Goal: Information Seeking & Learning: Learn about a topic

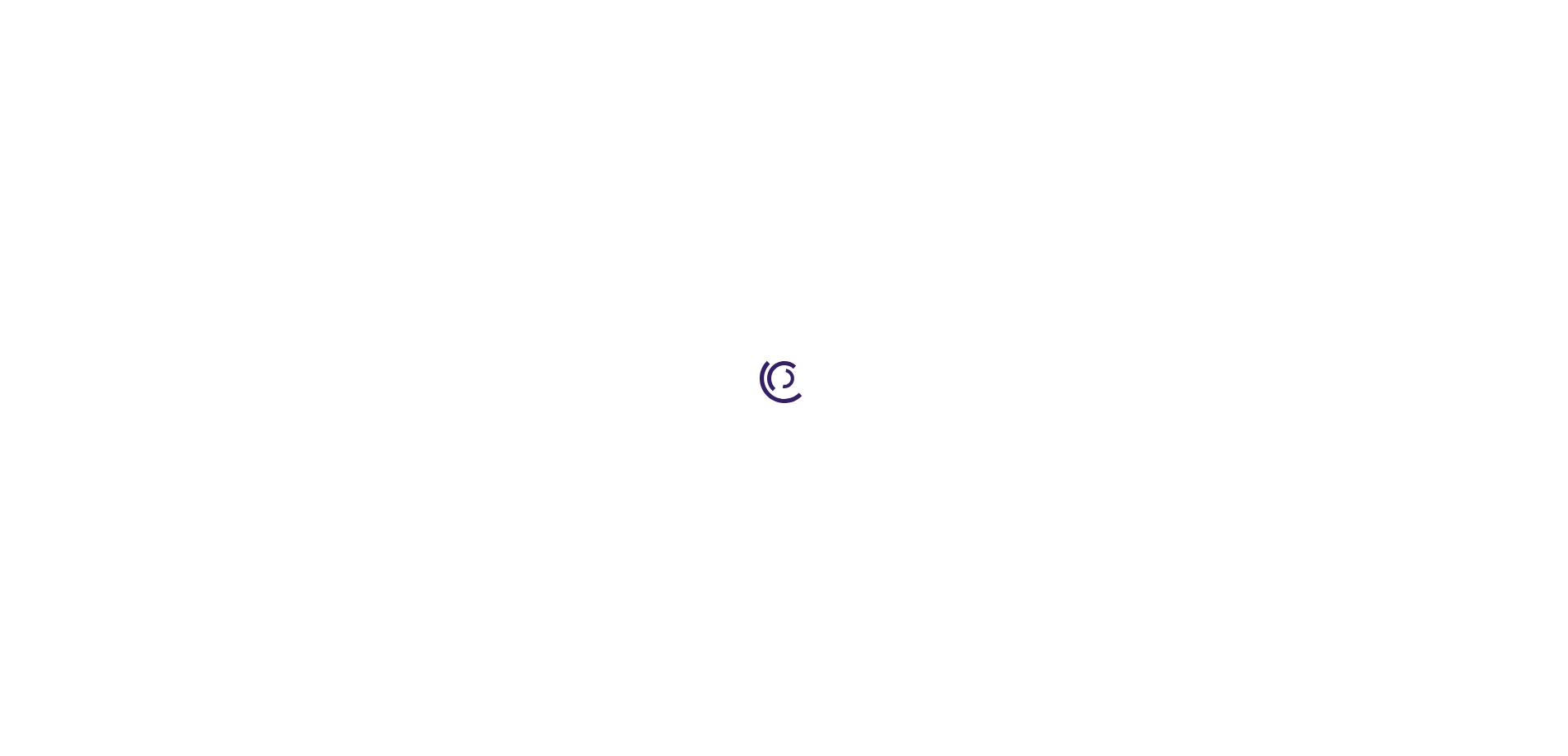
type input "0"
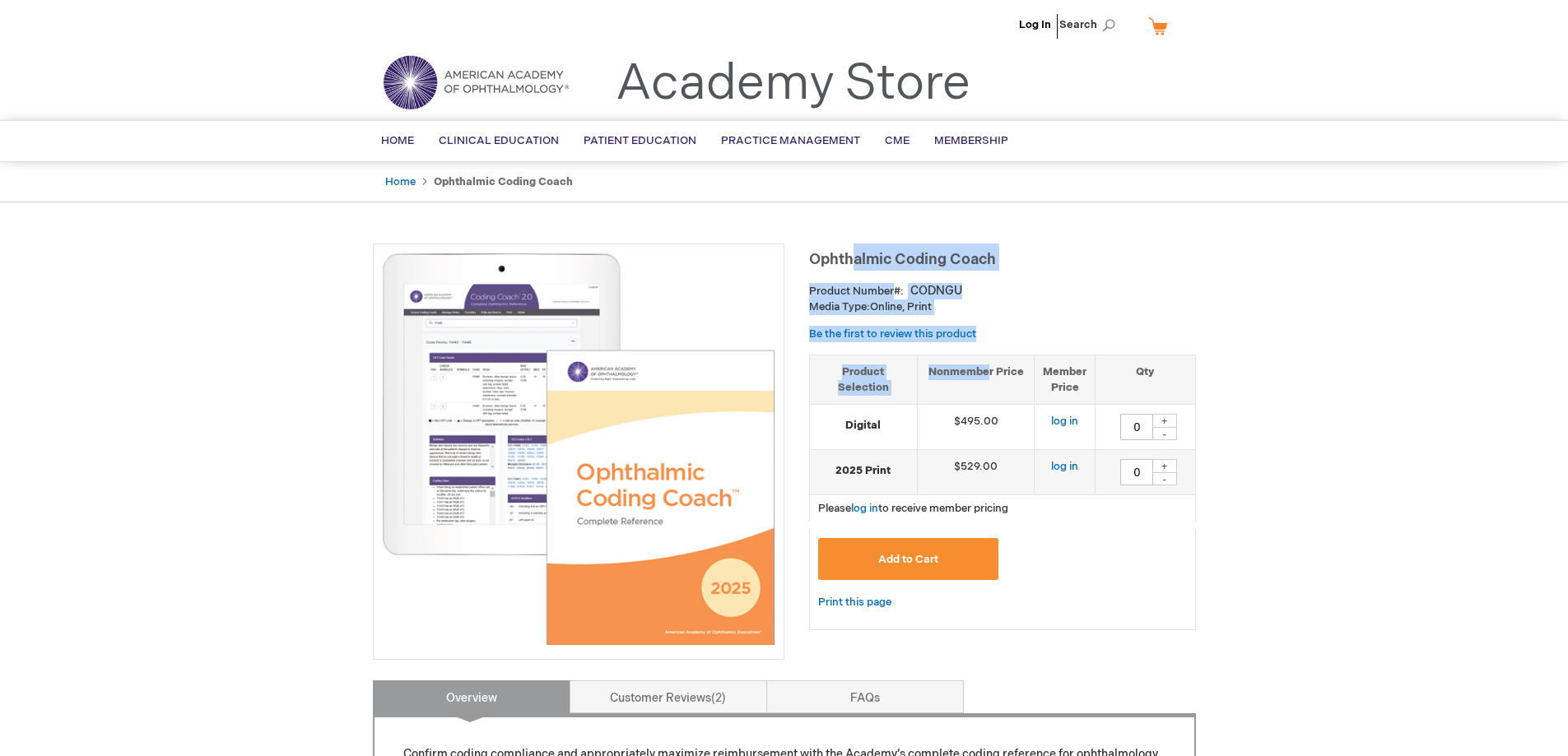
drag, startPoint x: 988, startPoint y: 325, endPoint x: 849, endPoint y: 258, distance: 154.3
click at [849, 258] on div "Ophthalmic Coding Coach Product Number CODNGU Media Type: Online, Print Be the …" at bounding box center [1002, 445] width 387 height 403
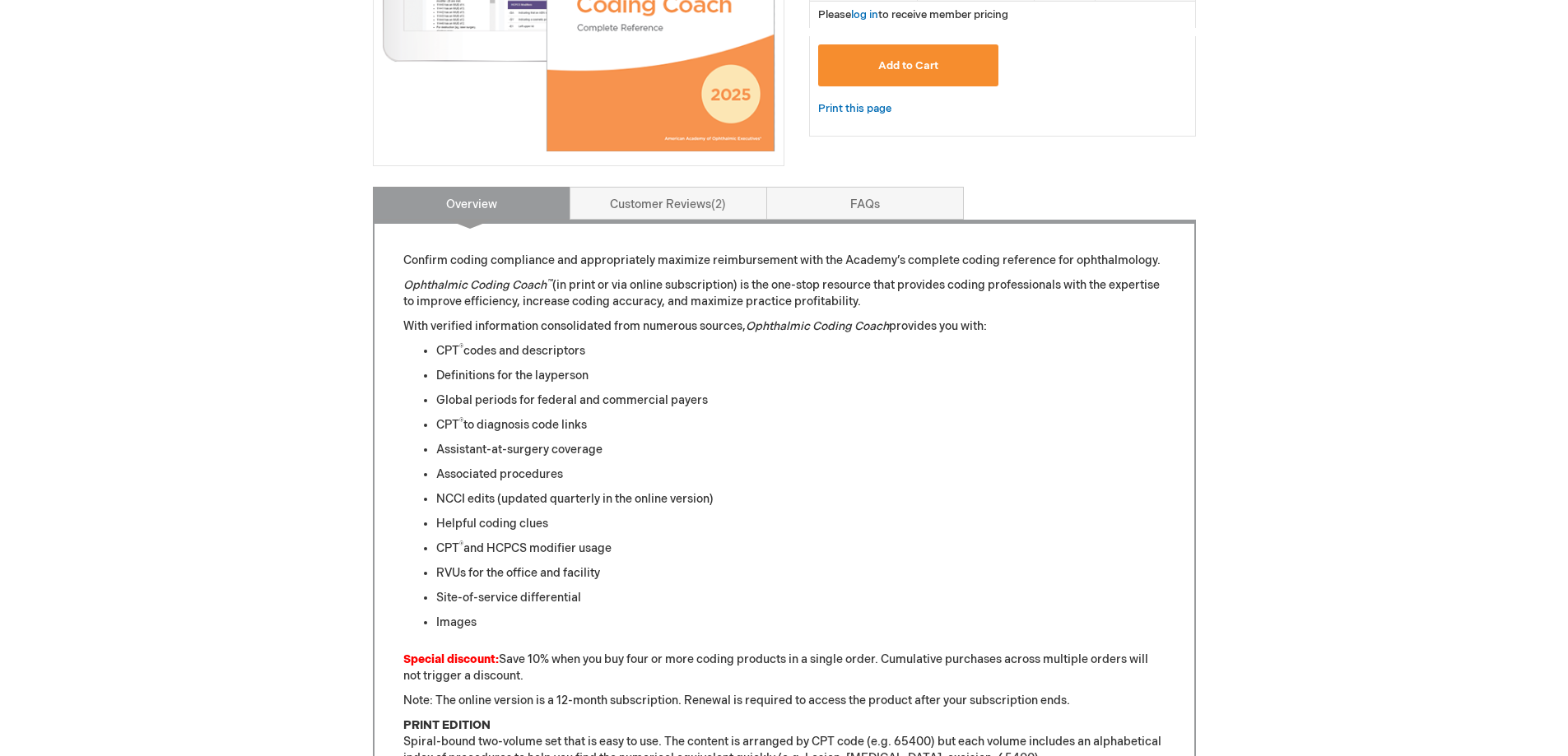
drag, startPoint x: 406, startPoint y: 262, endPoint x: 972, endPoint y: 299, distance: 567.2
click at [972, 299] on p "Ophthalmic Coding Coach ™ (in print or via online subscription) is the one-stop…" at bounding box center [784, 294] width 762 height 33
drag, startPoint x: 1021, startPoint y: 299, endPoint x: 1164, endPoint y: 267, distance: 146.5
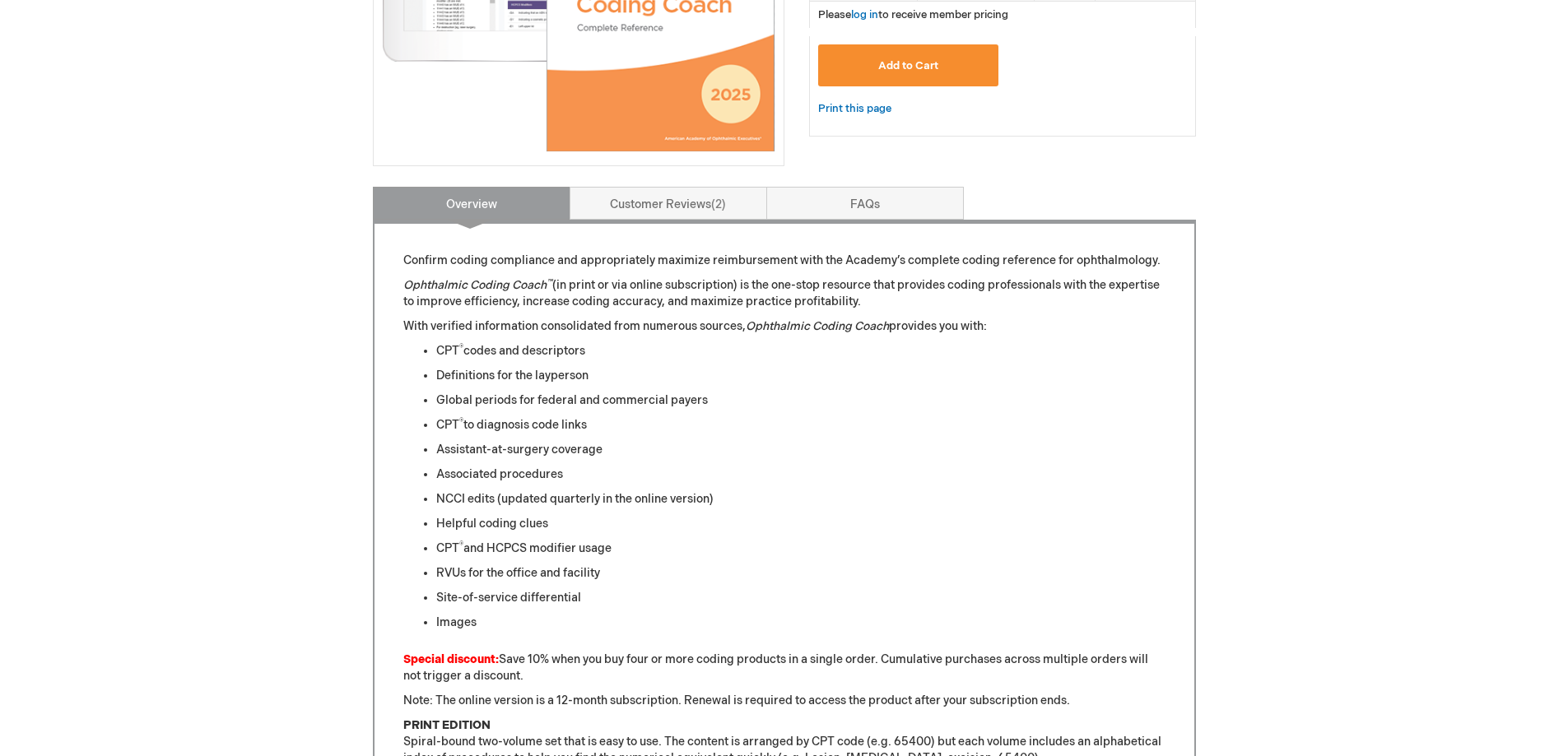
drag, startPoint x: 1175, startPoint y: 265, endPoint x: 1141, endPoint y: 297, distance: 46.7
click at [1141, 297] on p "Ophthalmic Coding Coach ™ (in print or via online subscription) is the one-stop…" at bounding box center [784, 294] width 762 height 33
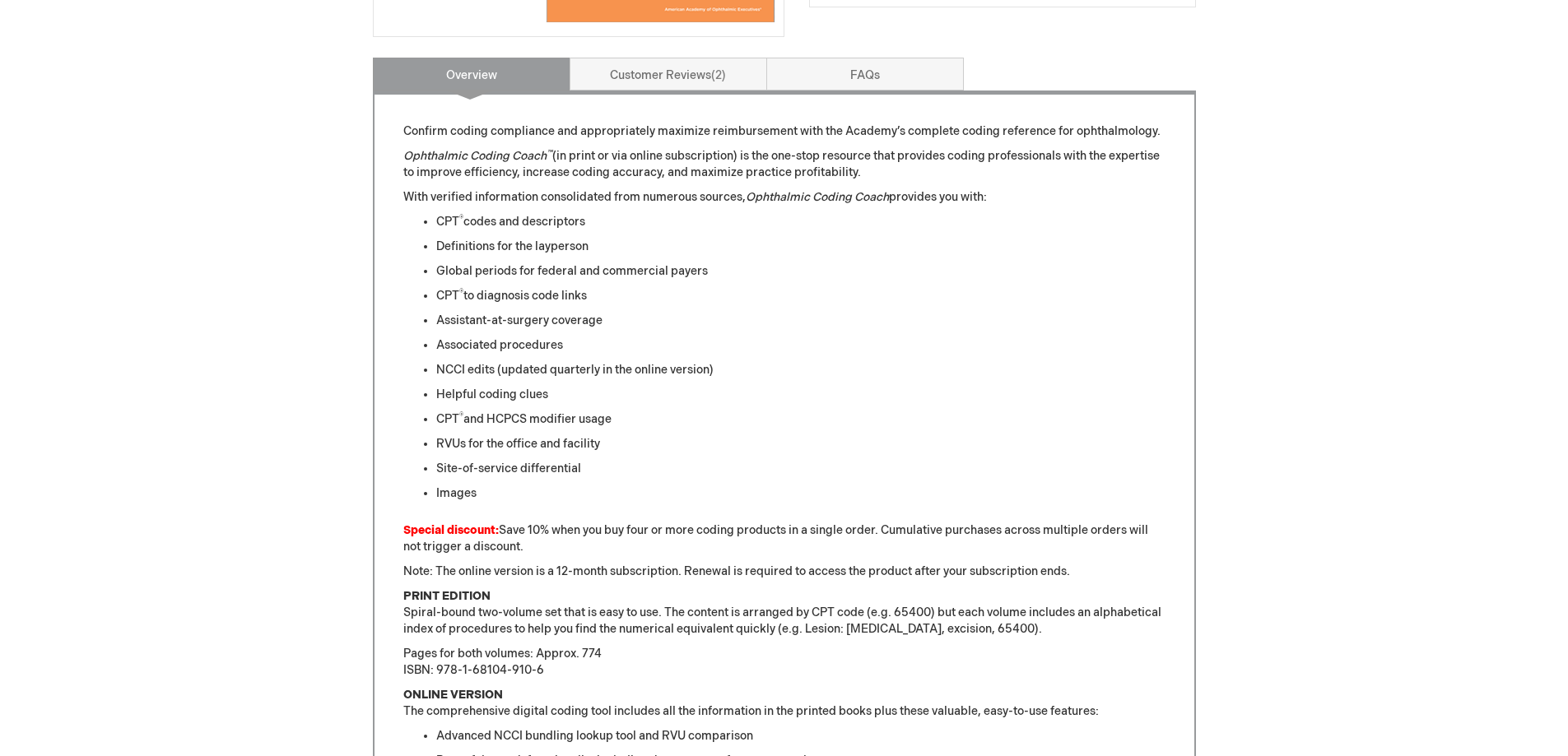
scroll to position [823, 0]
